Goal: Information Seeking & Learning: Learn about a topic

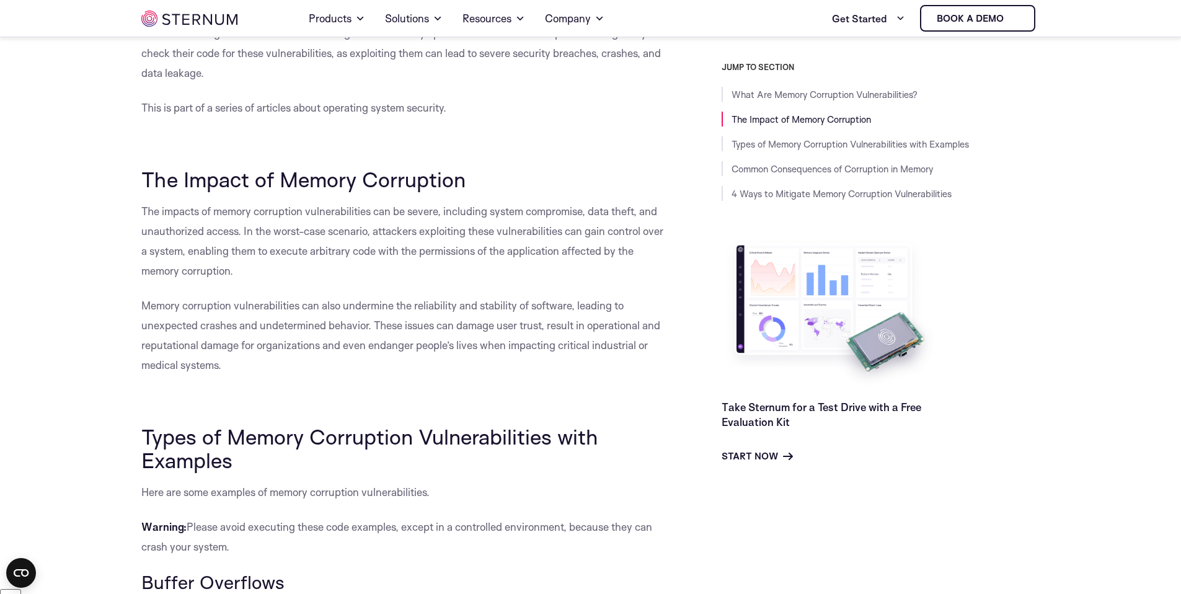
scroll to position [638, 0]
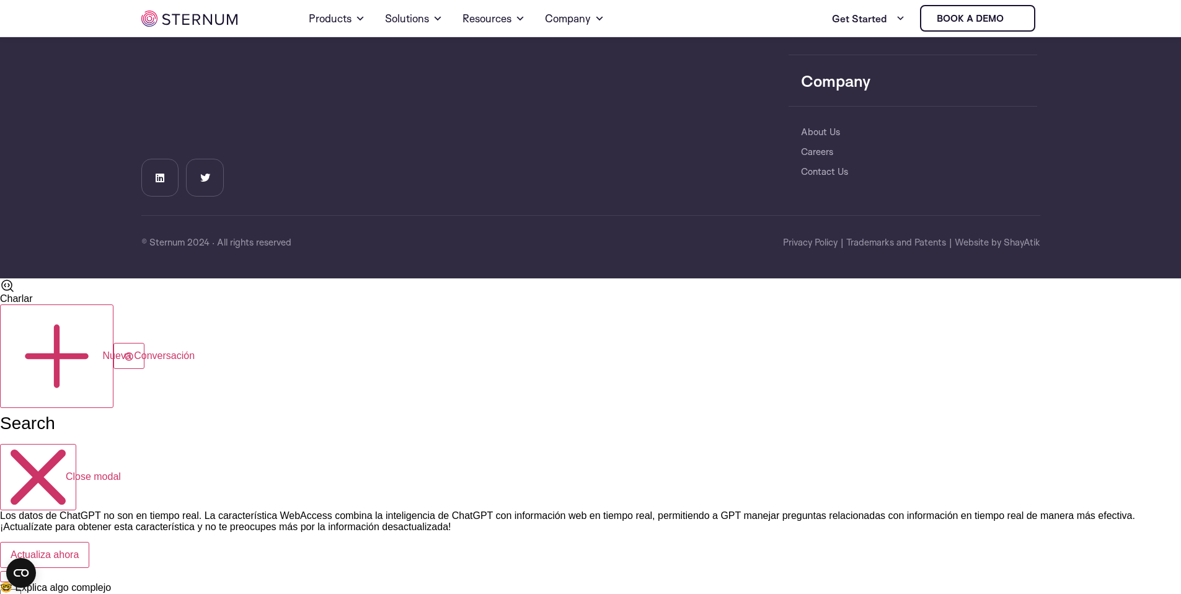
scroll to position [7123, 0]
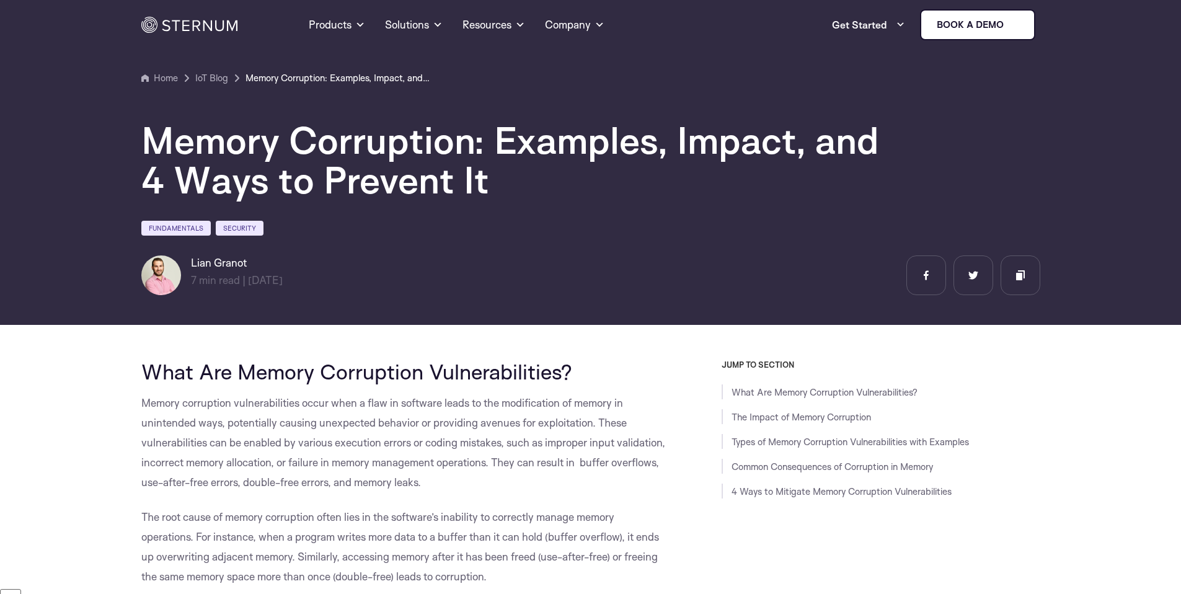
scroll to position [124, 0]
